Goal: Task Accomplishment & Management: Complete application form

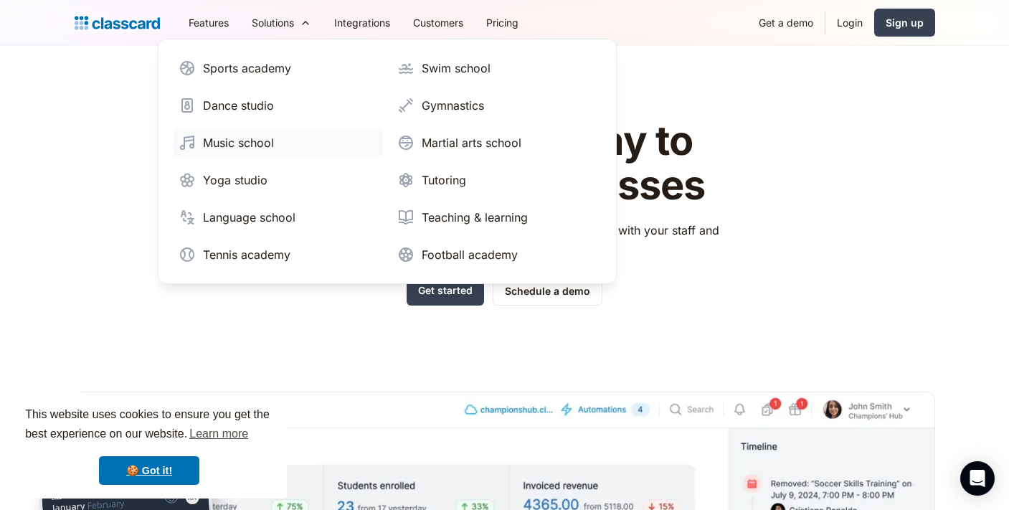
click at [240, 139] on div "Music school" at bounding box center [238, 142] width 71 height 17
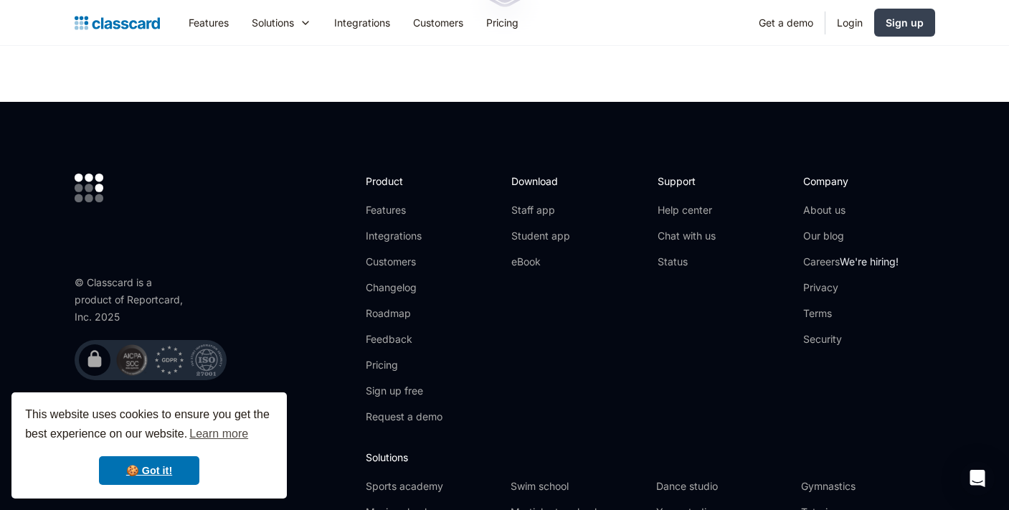
scroll to position [4768, 0]
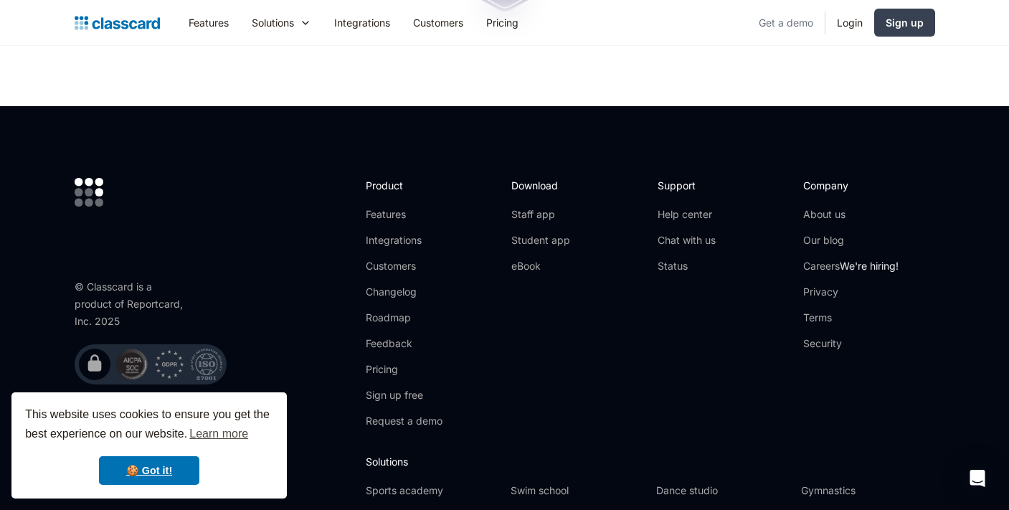
click at [787, 21] on link "Get a demo" at bounding box center [785, 22] width 77 height 32
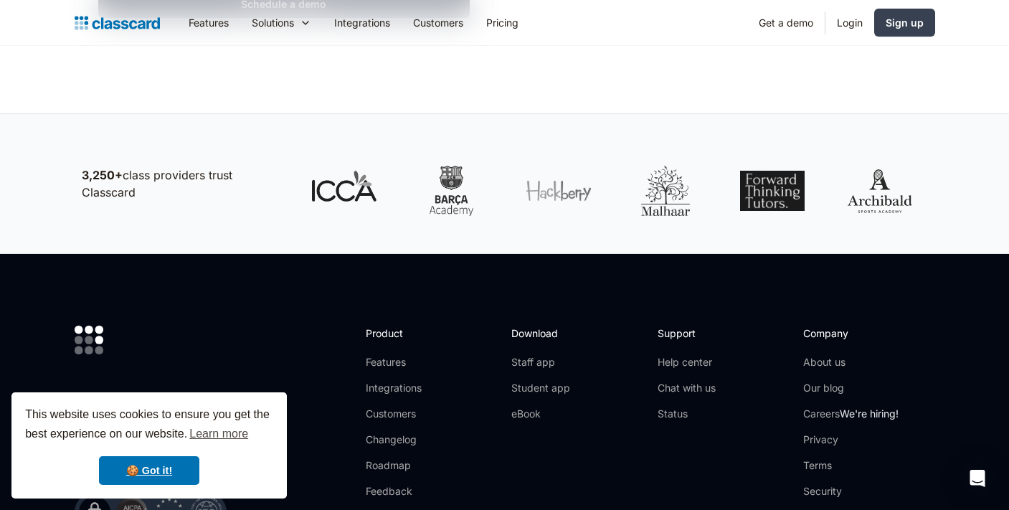
scroll to position [702, 0]
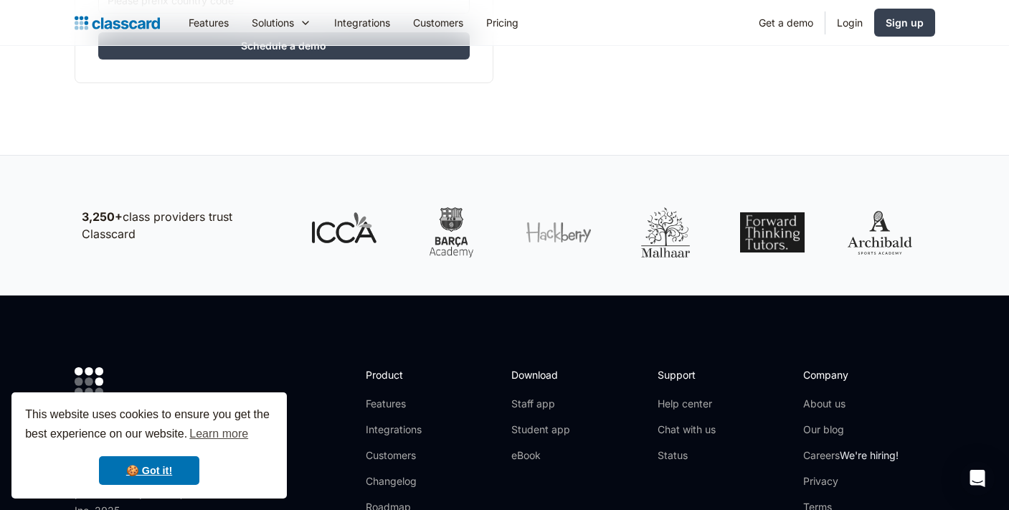
click at [899, 243] on div at bounding box center [880, 232] width 65 height 50
